Goal: Find specific page/section: Find specific page/section

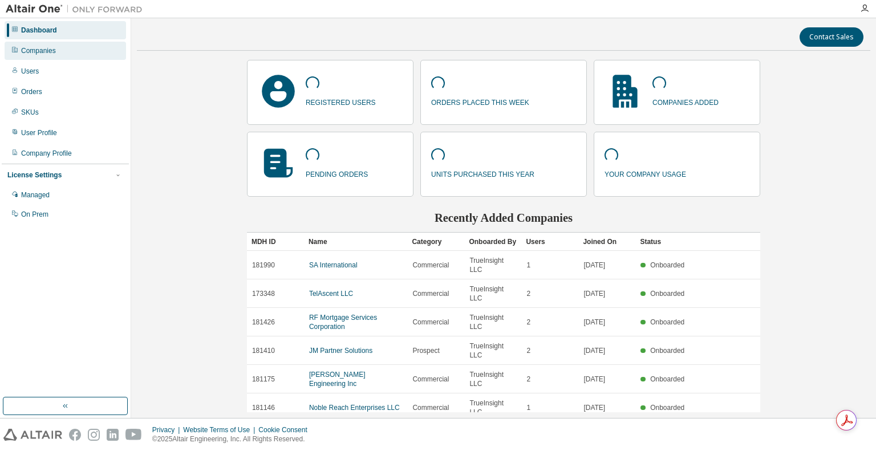
click at [56, 49] on div "Companies" at bounding box center [38, 50] width 35 height 9
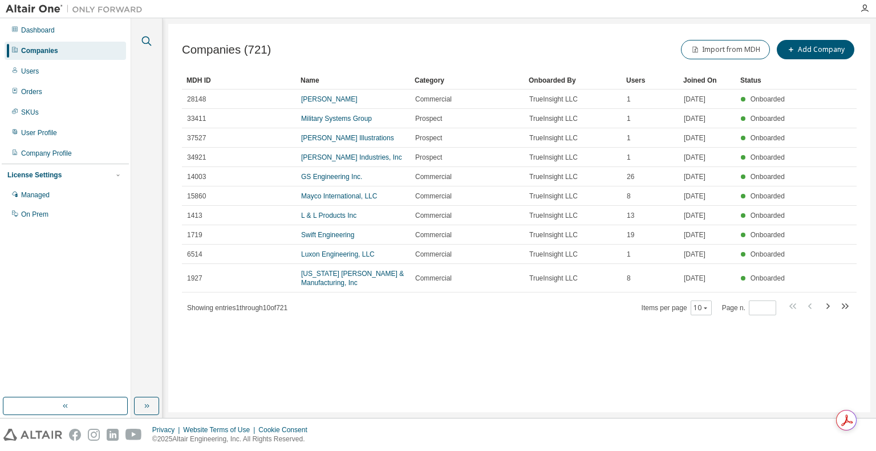
click at [139, 43] on button "button" at bounding box center [146, 41] width 15 height 15
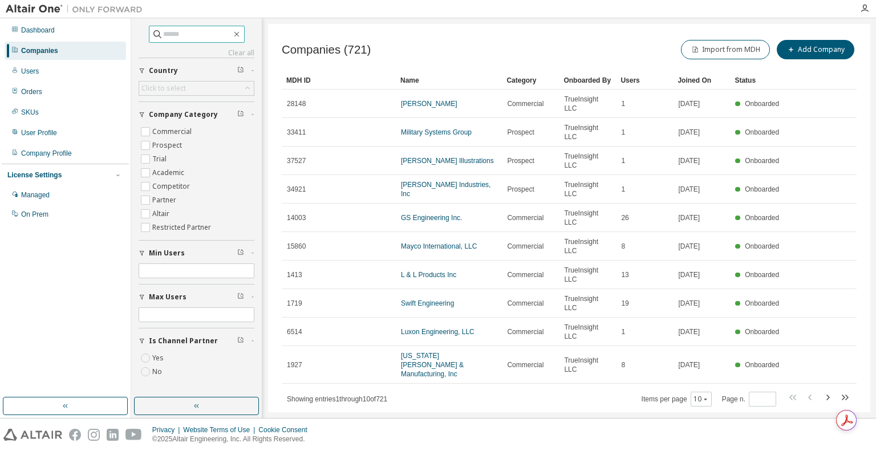
click at [188, 31] on input "text" at bounding box center [197, 34] width 68 height 11
type input "****"
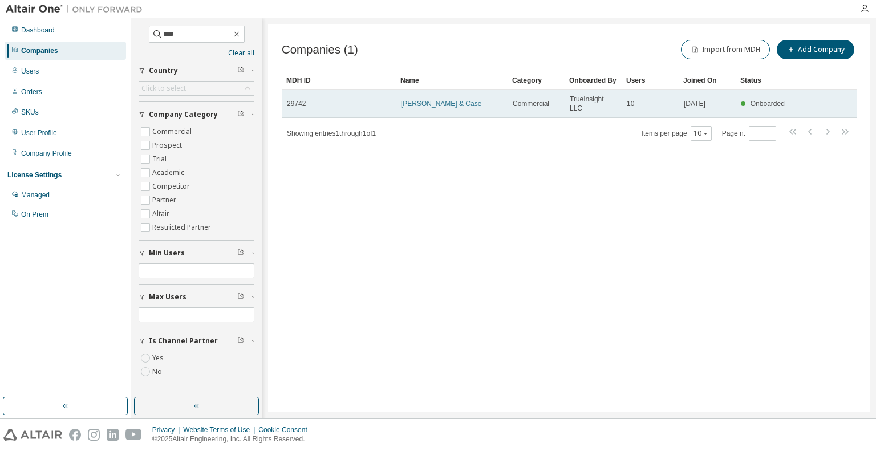
click at [431, 100] on link "Karagozian & Case" at bounding box center [441, 104] width 80 height 8
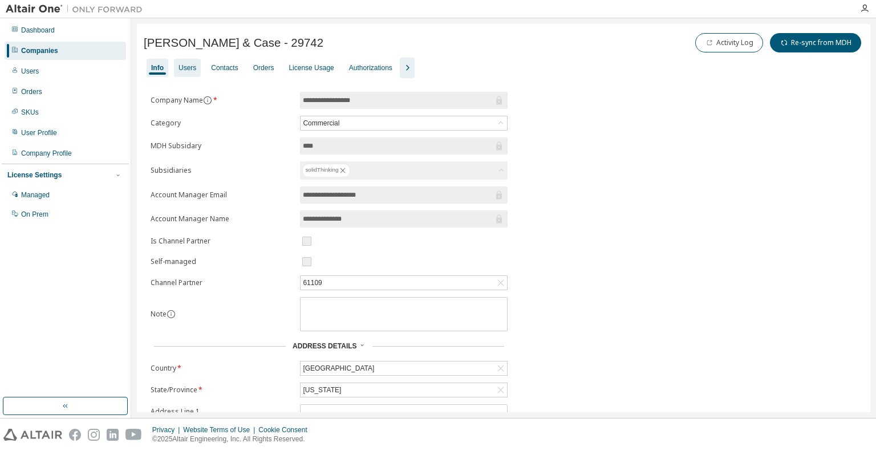
click at [195, 66] on div "Users" at bounding box center [188, 67] width 18 height 9
